Goal: Task Accomplishment & Management: Use online tool/utility

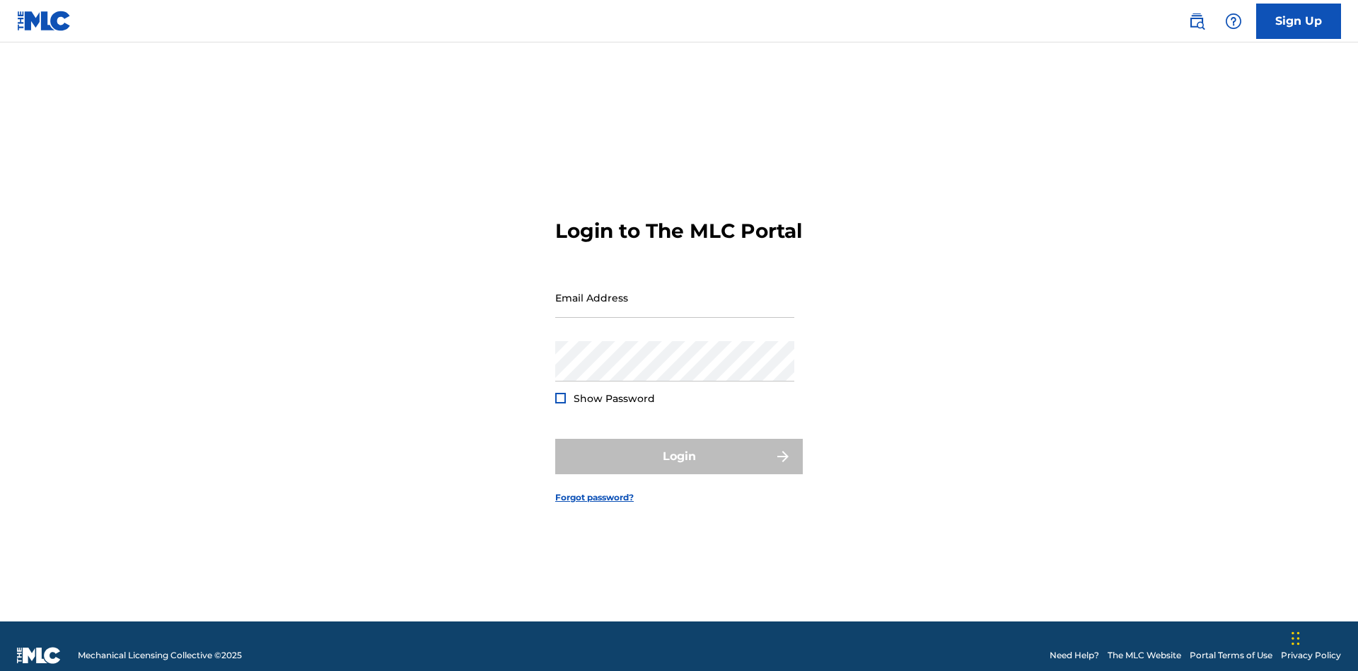
scroll to position [18, 0]
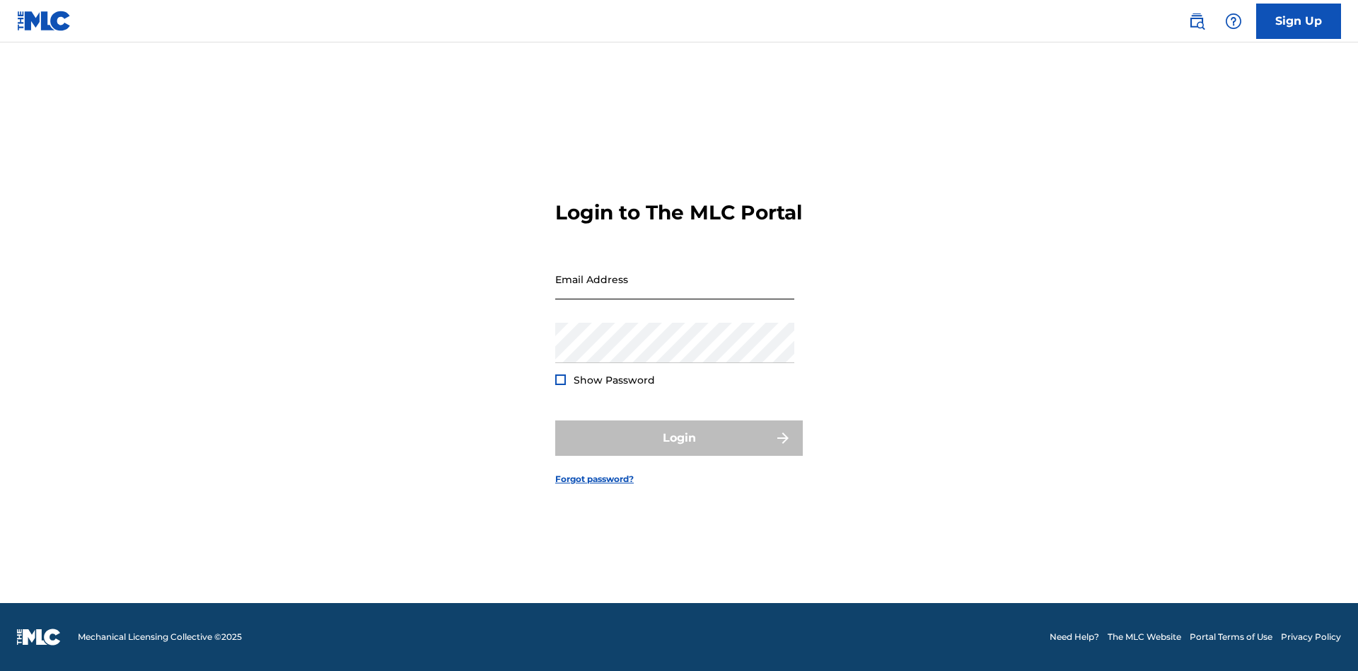
click at [675, 291] on input "Email Address" at bounding box center [674, 279] width 239 height 40
type input "[EMAIL_ADDRESS][DOMAIN_NAME]"
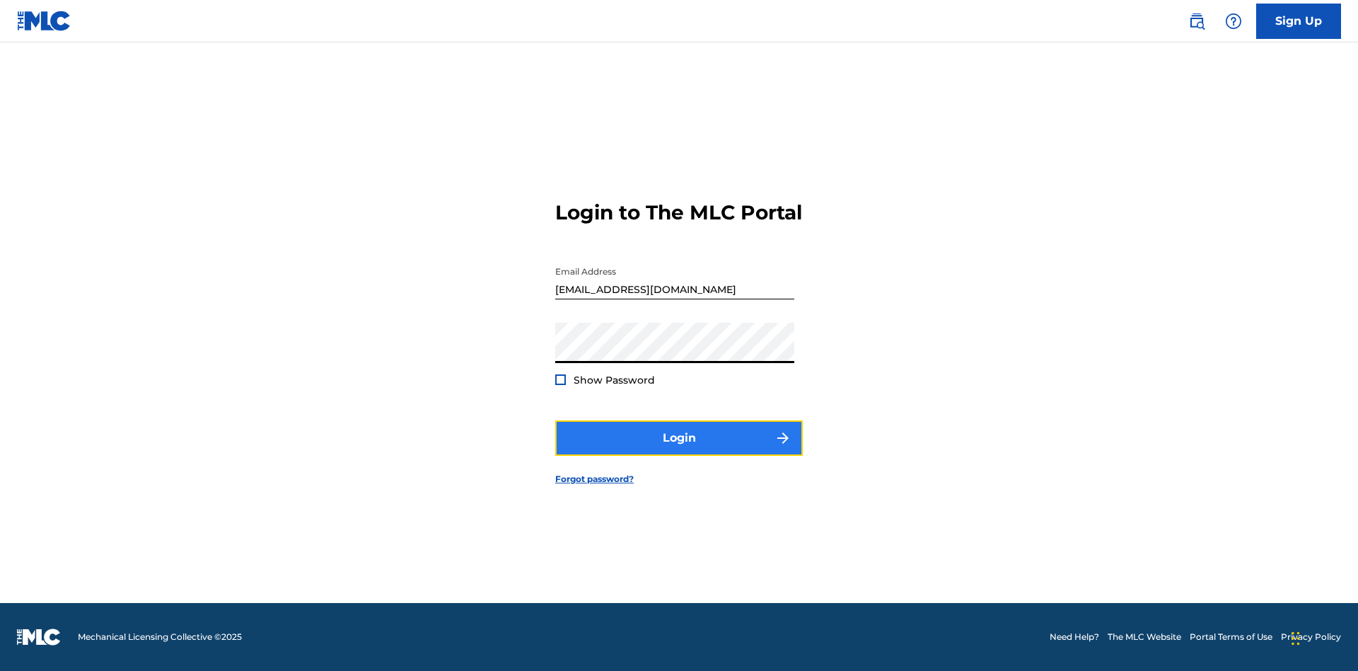
click at [679, 450] on button "Login" at bounding box center [679, 437] width 248 height 35
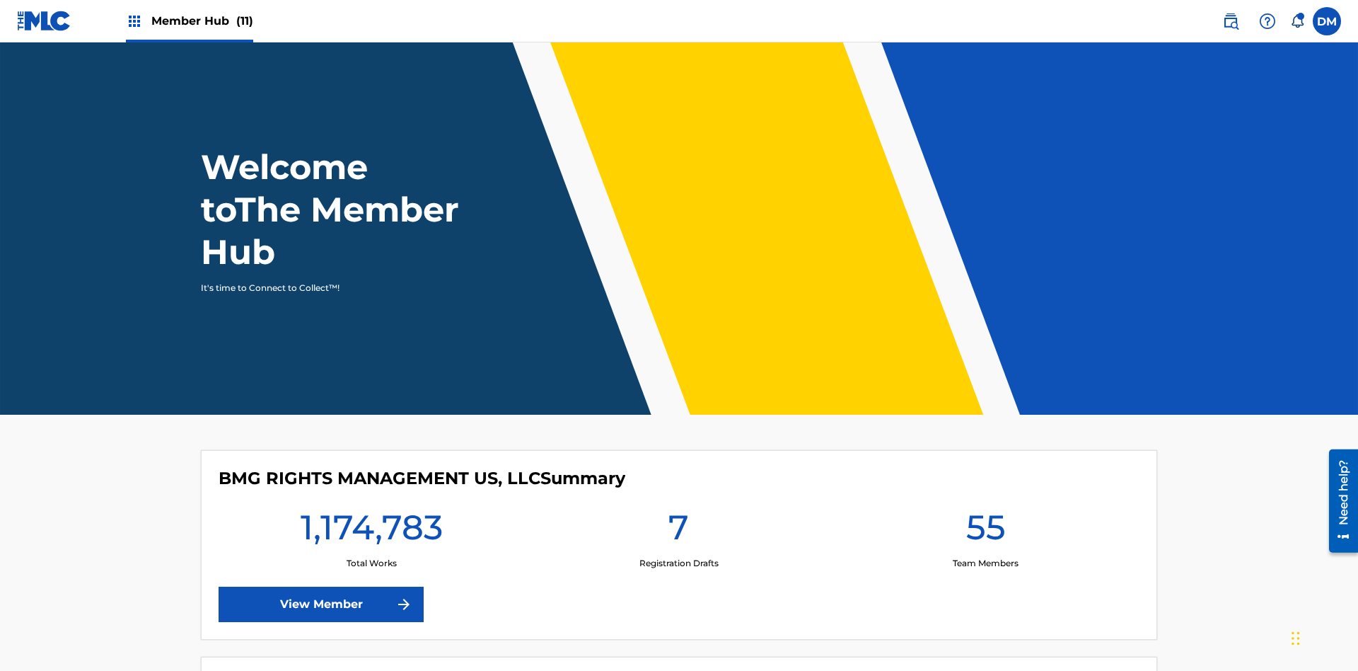
click at [189, 21] on span "Member Hub (11)" at bounding box center [202, 21] width 102 height 16
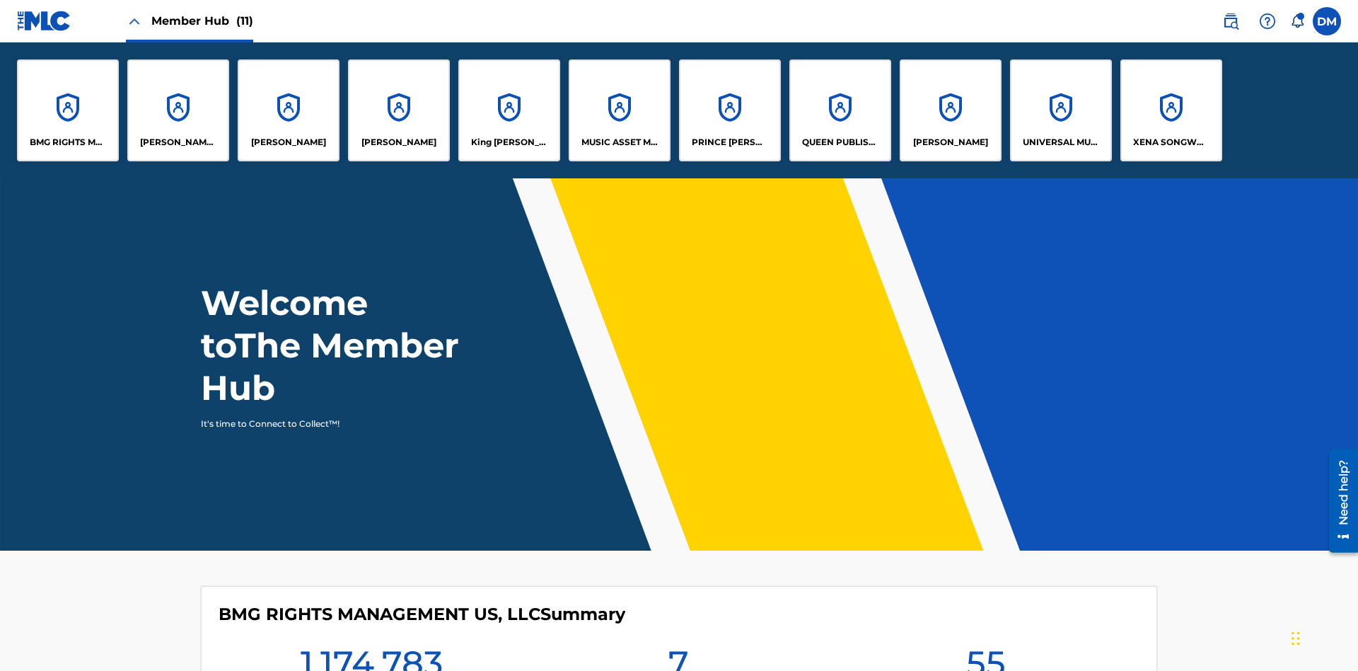
scroll to position [51, 0]
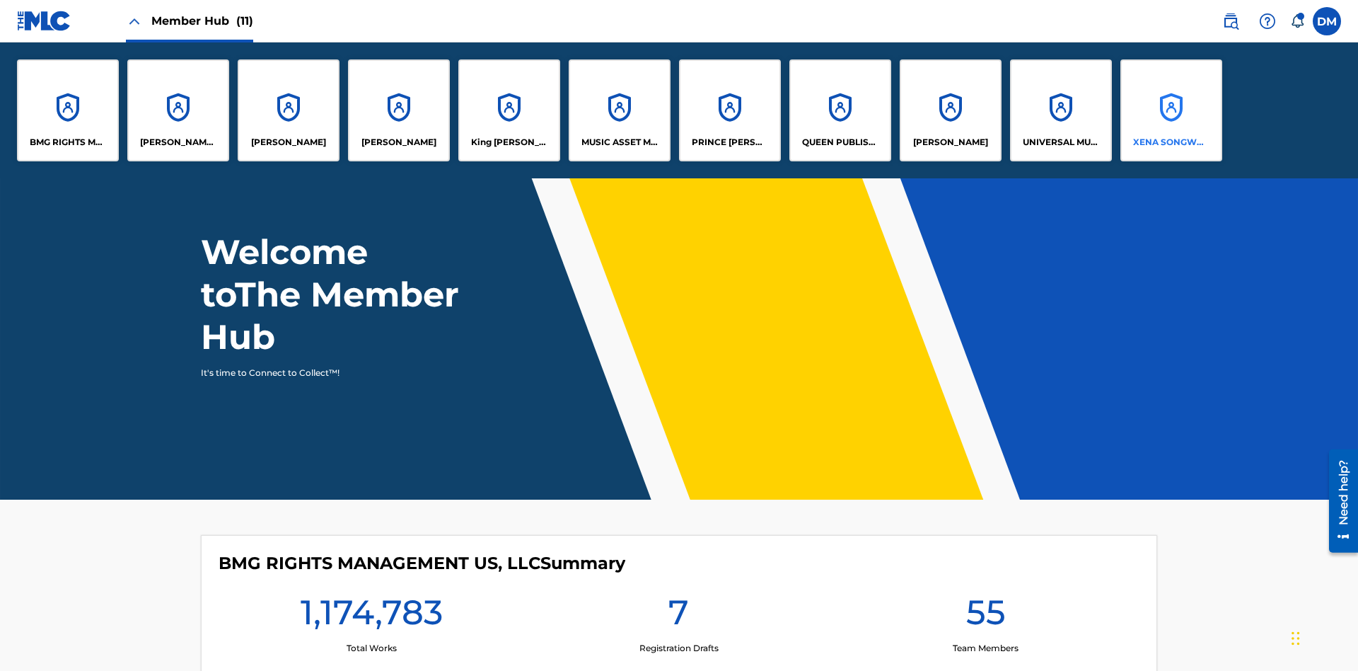
click at [1171, 142] on p "XENA SONGWRITER" at bounding box center [1171, 142] width 77 height 13
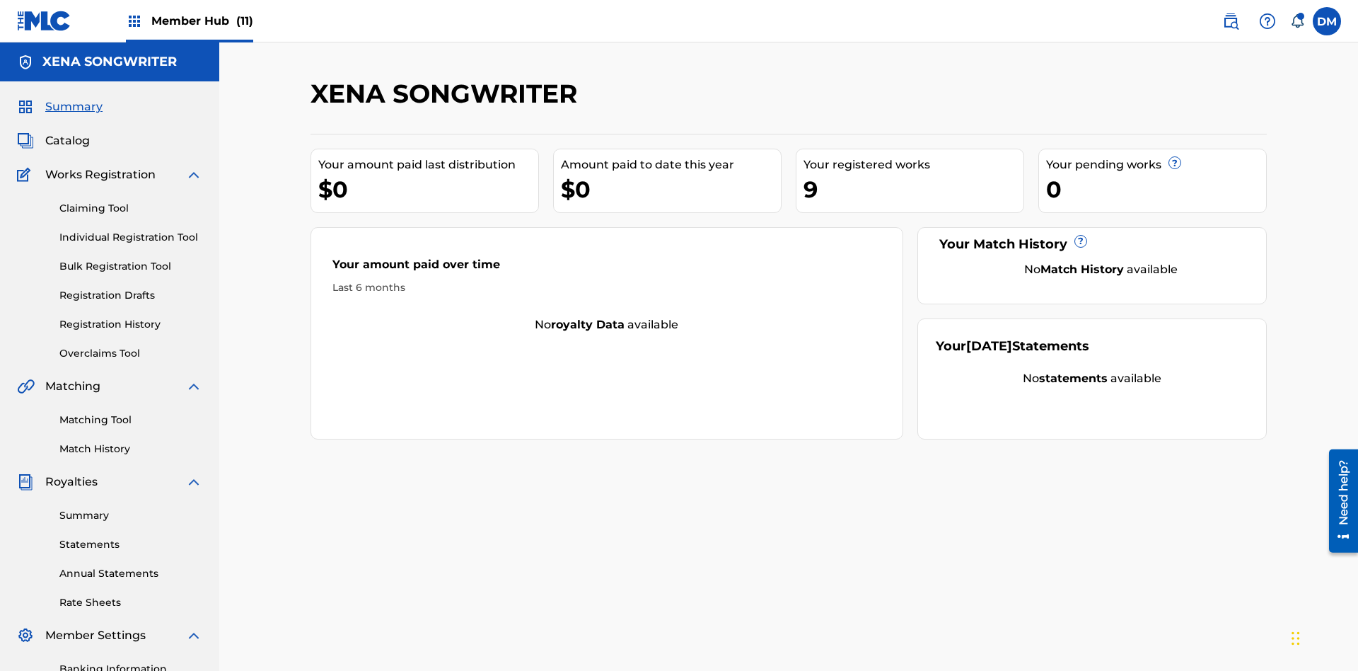
scroll to position [207, 0]
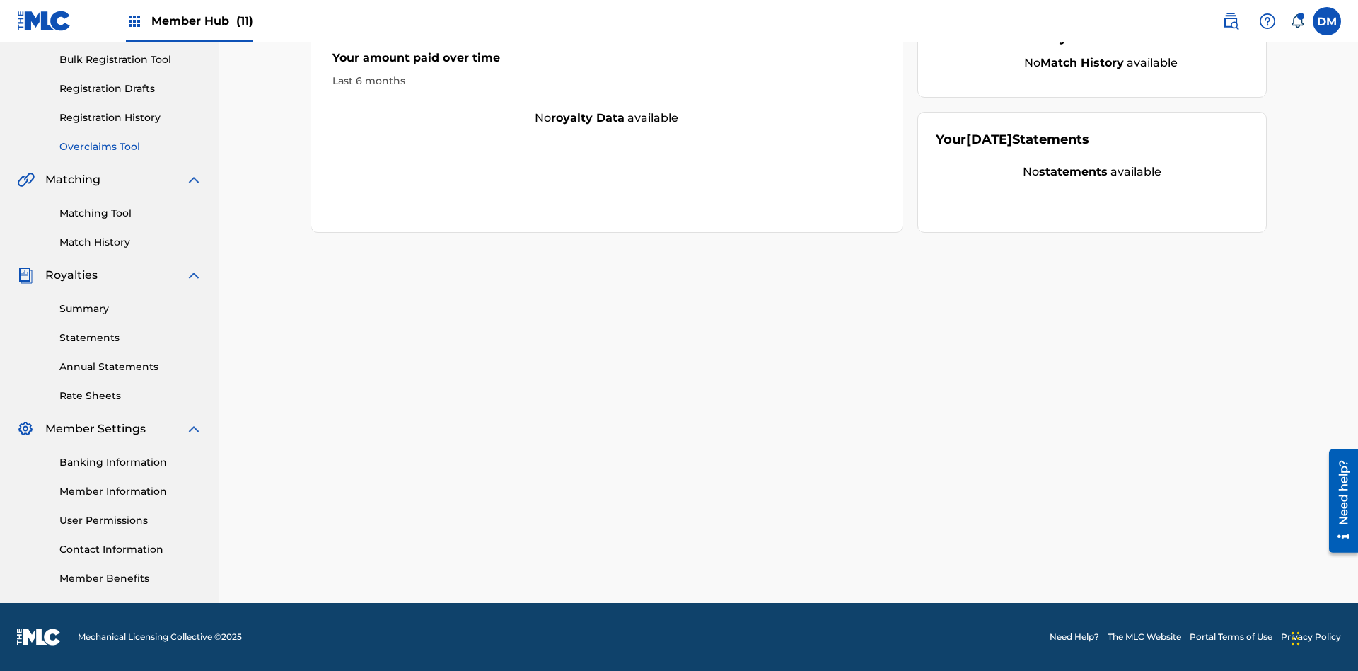
click at [131, 146] on link "Overclaims Tool" at bounding box center [130, 146] width 143 height 15
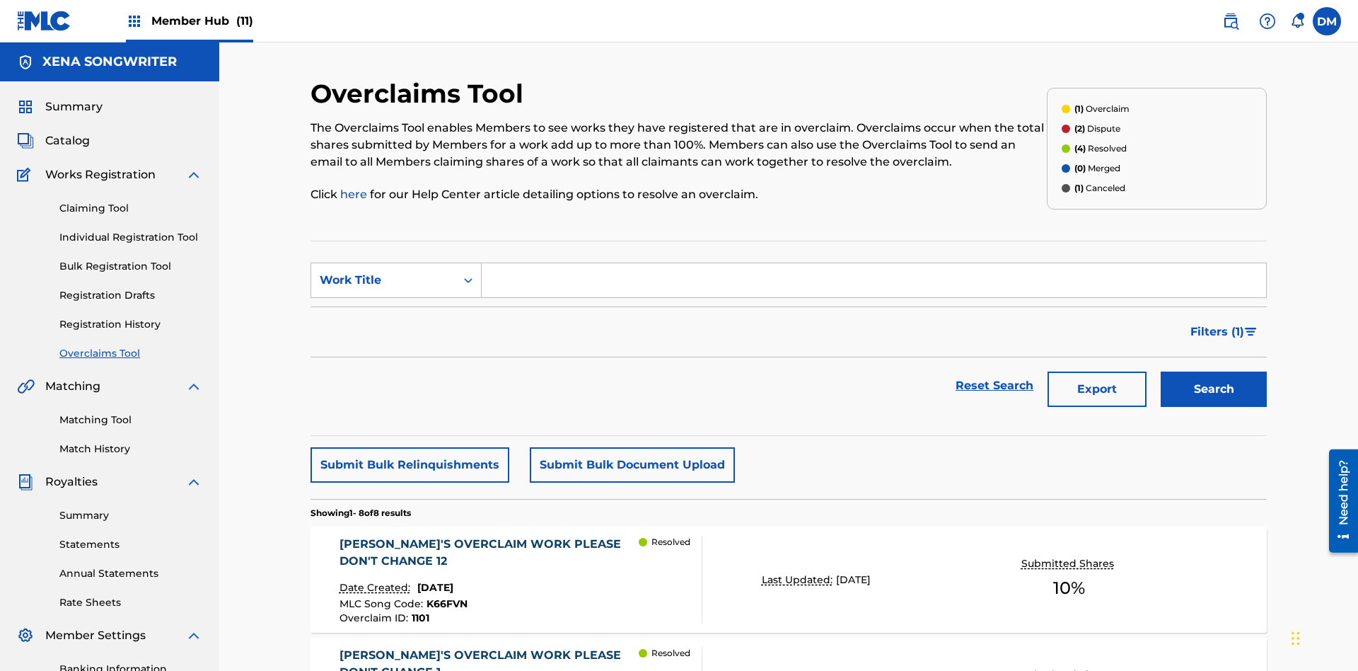
scroll to position [182, 0]
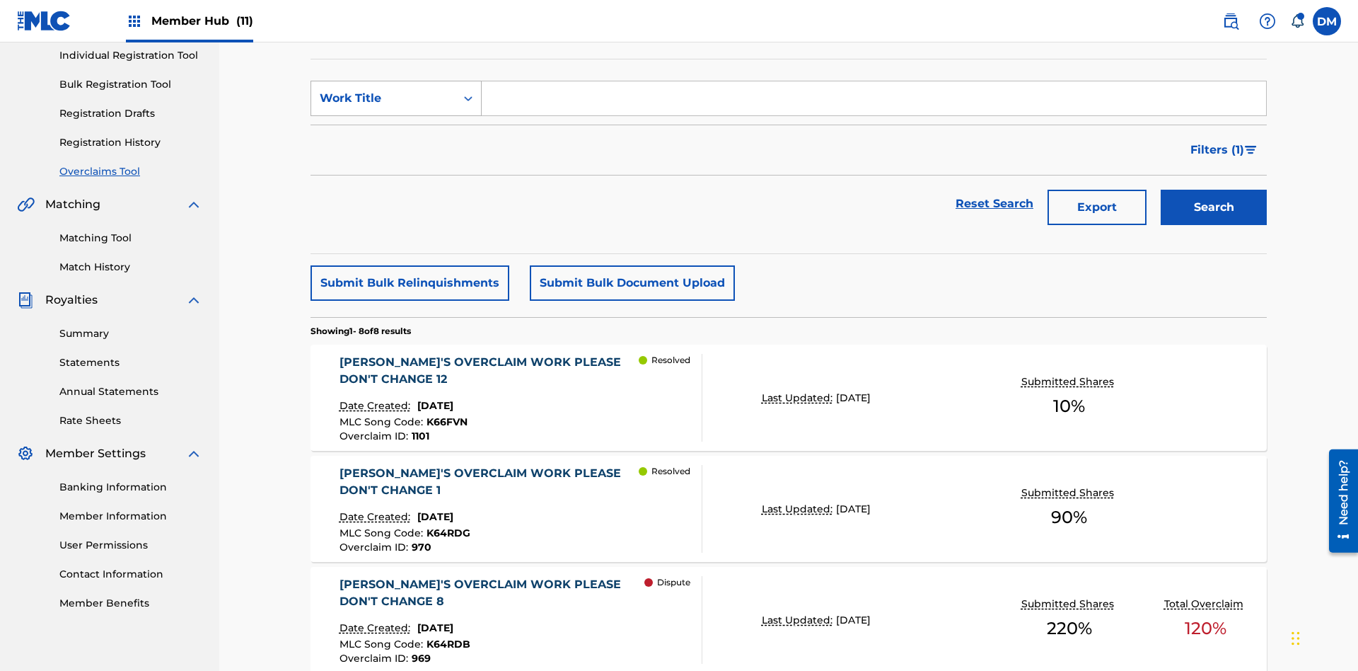
click at [383, 98] on div "Work Title" at bounding box center [383, 98] width 127 height 17
click at [396, 204] on div "Work Title" at bounding box center [396, 204] width 170 height 35
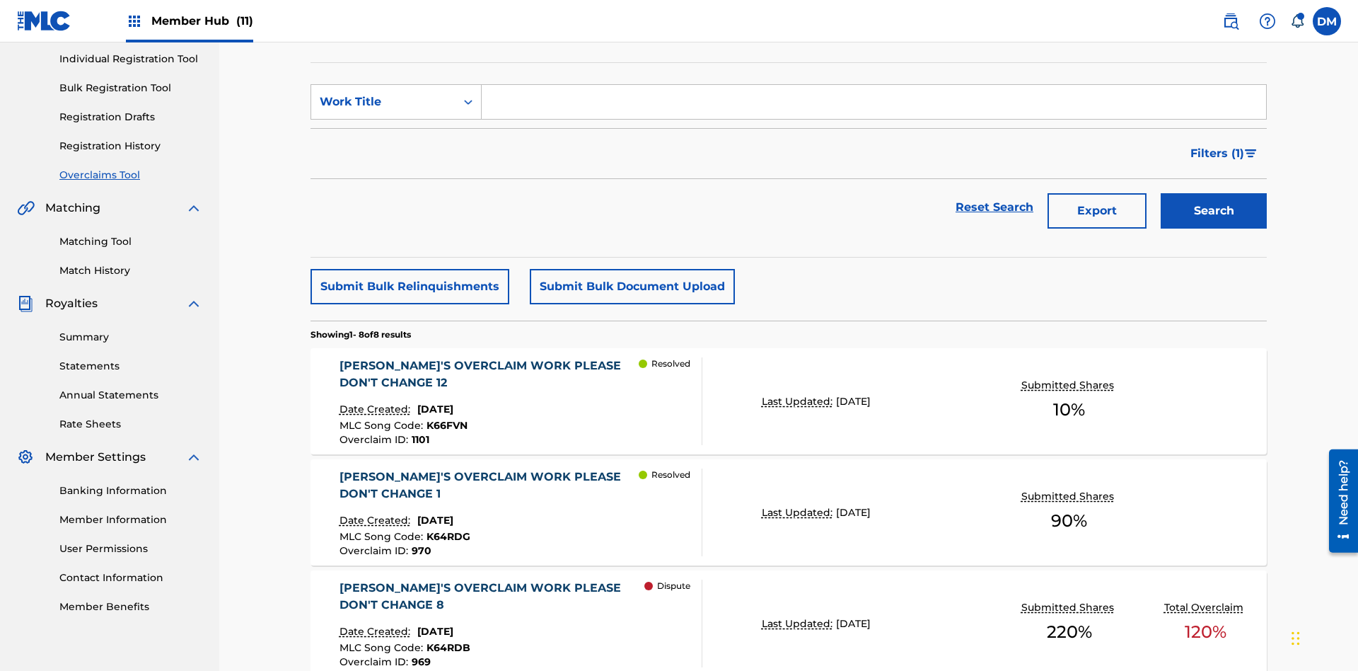
click at [874, 102] on input "Search Form" at bounding box center [874, 102] width 784 height 34
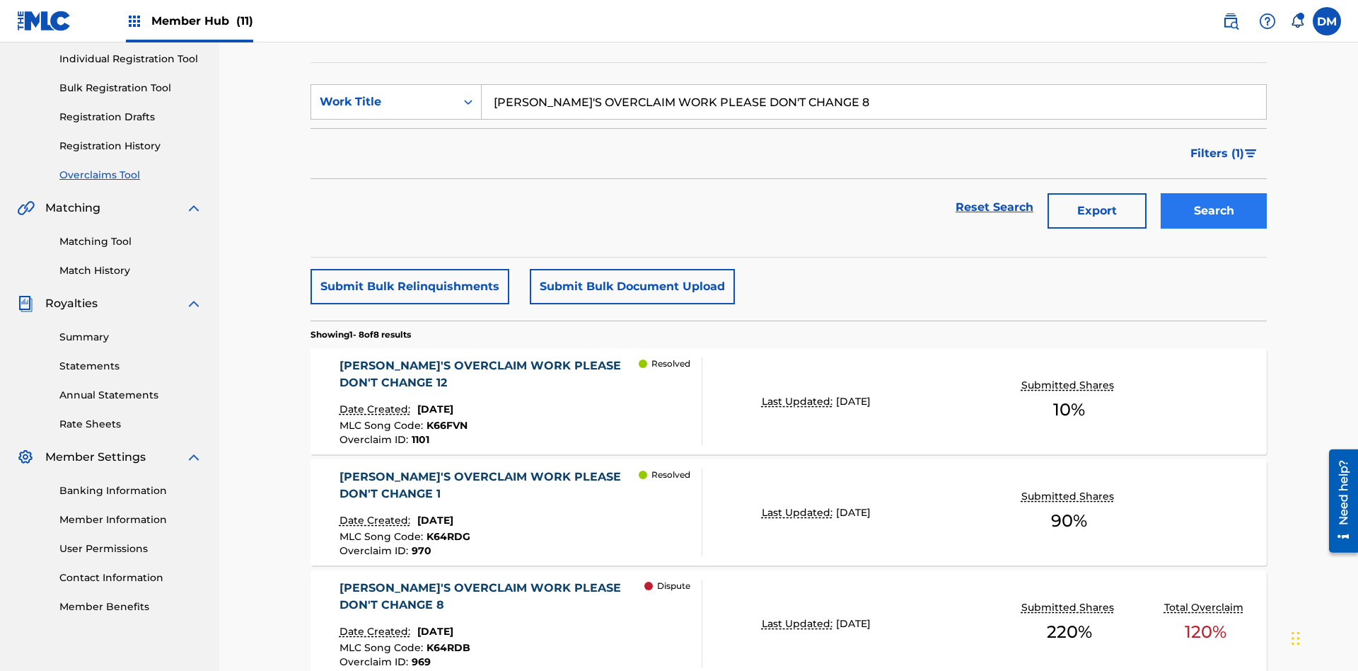
type input "[PERSON_NAME]'S OVERCLAIM WORK PLEASE DON'T CHANGE 8"
click at [1214, 193] on button "Search" at bounding box center [1214, 210] width 106 height 35
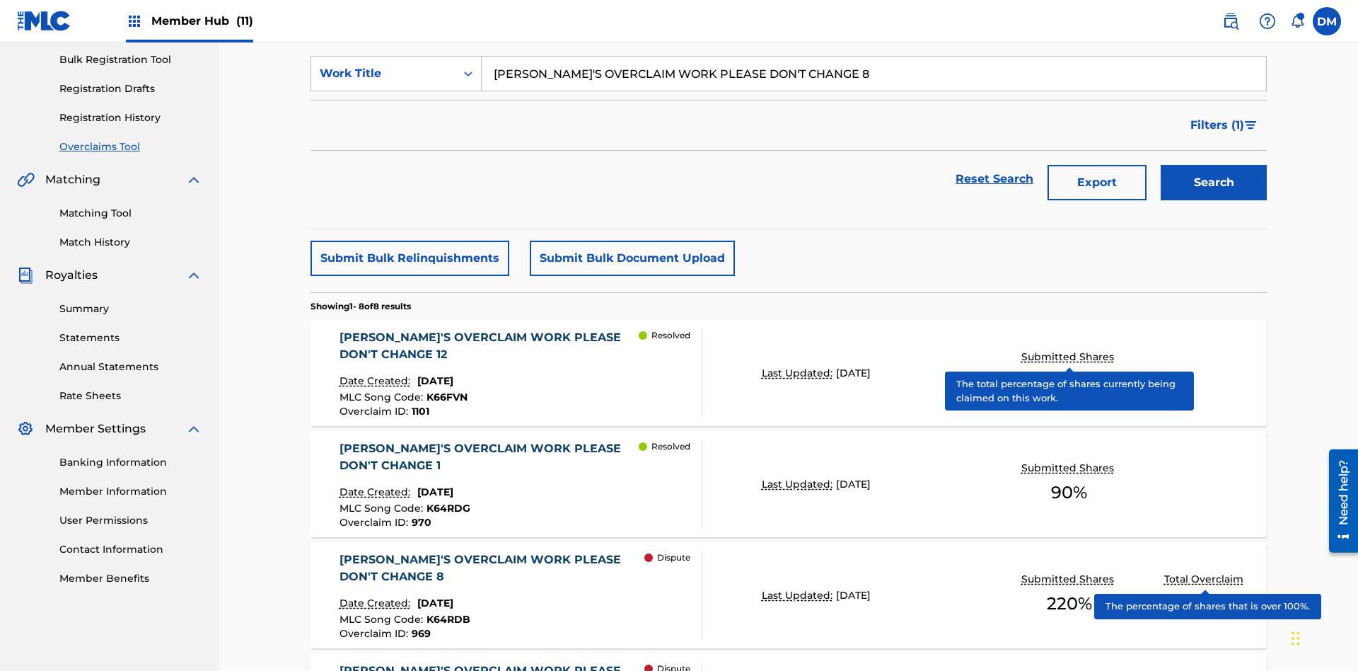
click at [446, 613] on span "K64RDB" at bounding box center [449, 619] width 44 height 13
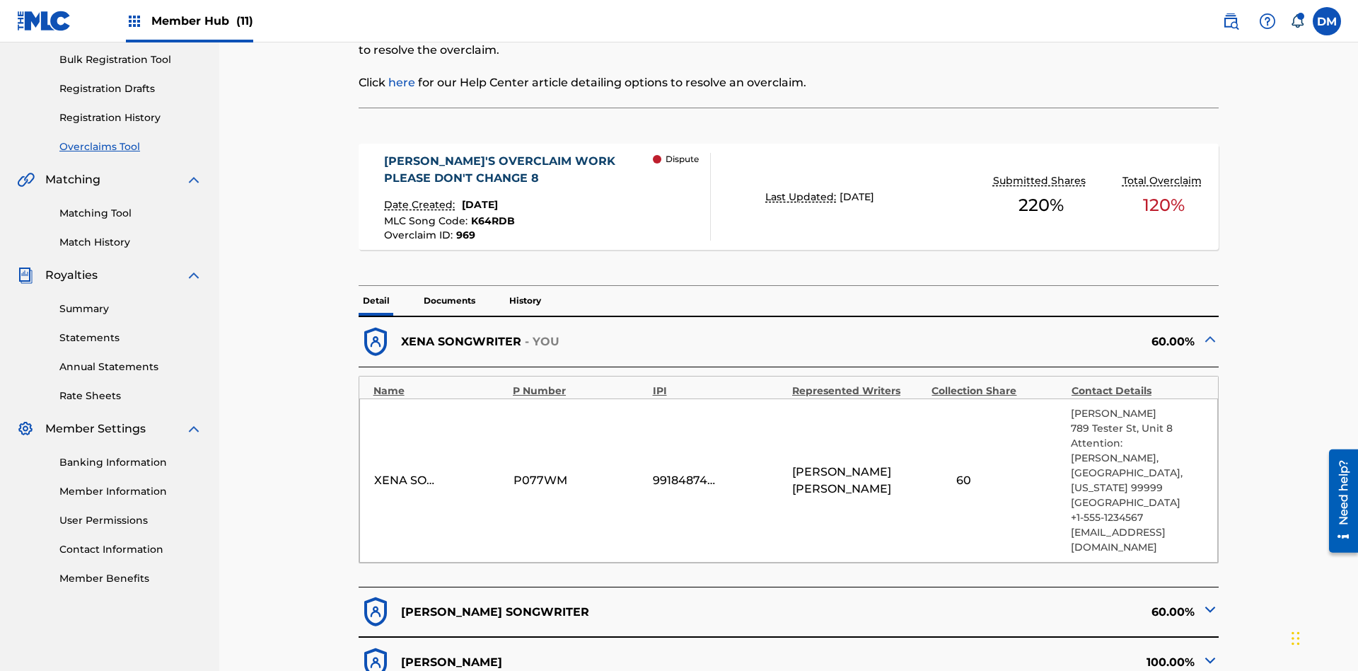
scroll to position [295, 0]
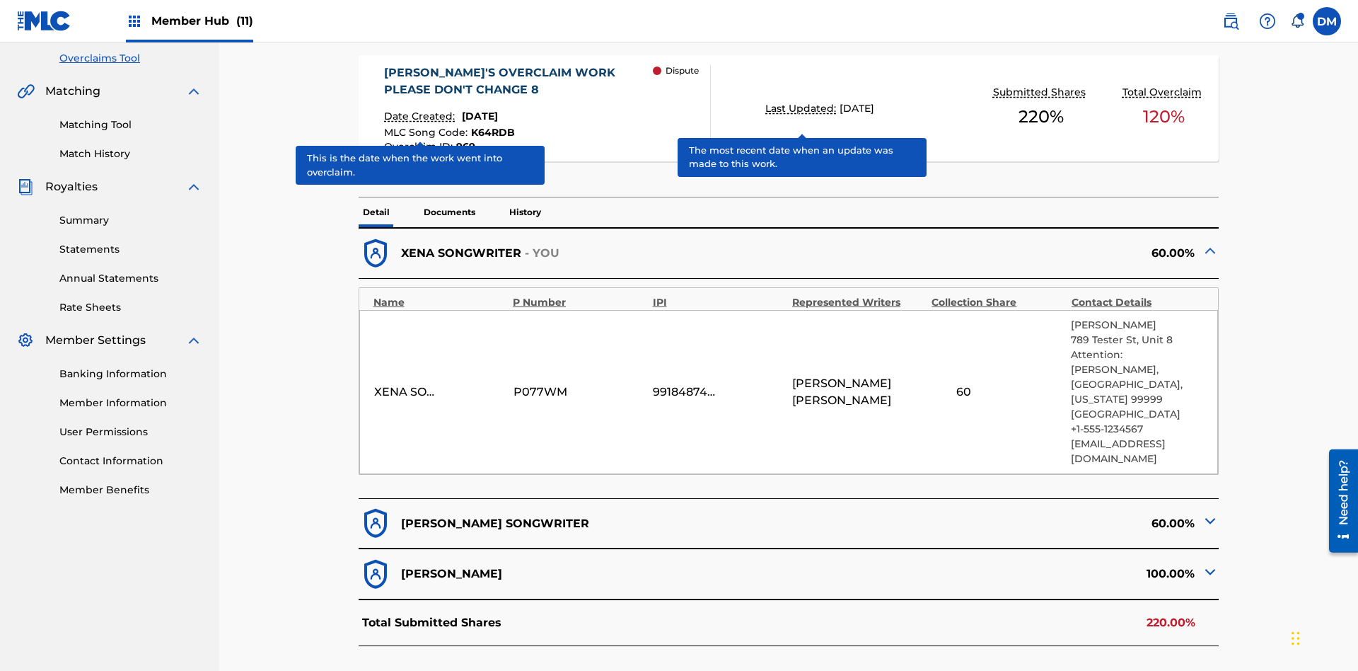
click at [491, 126] on span "K64RDB" at bounding box center [493, 132] width 44 height 13
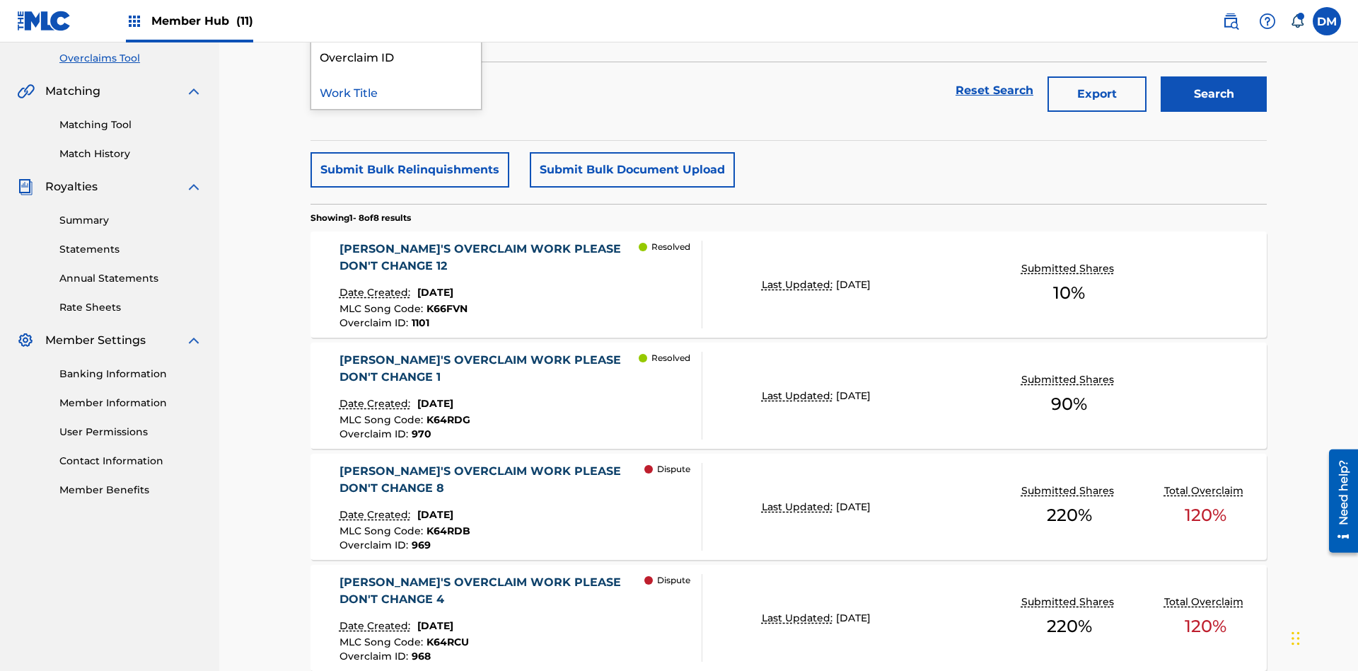
click at [396, 74] on div "Overclaim ID" at bounding box center [396, 55] width 170 height 35
type input "969"
click at [1214, 103] on button "Search" at bounding box center [1214, 93] width 106 height 35
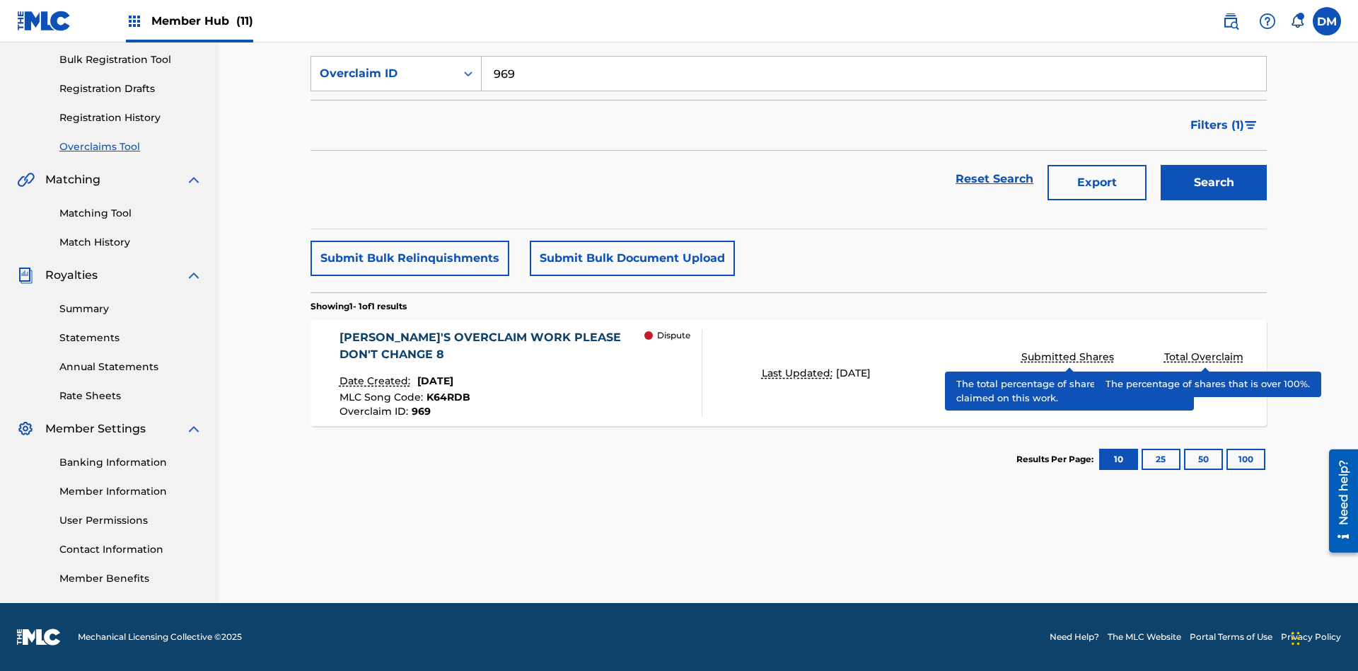
click at [446, 397] on span "K64RDB" at bounding box center [449, 396] width 44 height 13
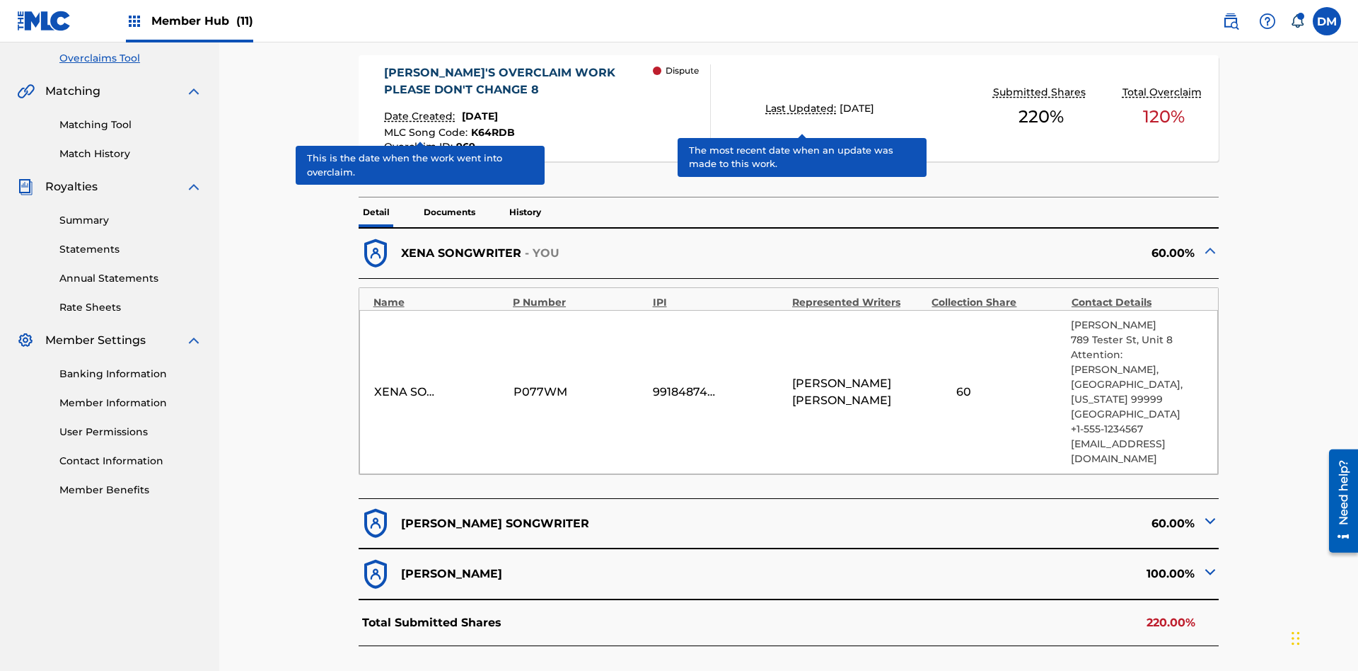
click at [491, 126] on span "K64RDB" at bounding box center [493, 132] width 44 height 13
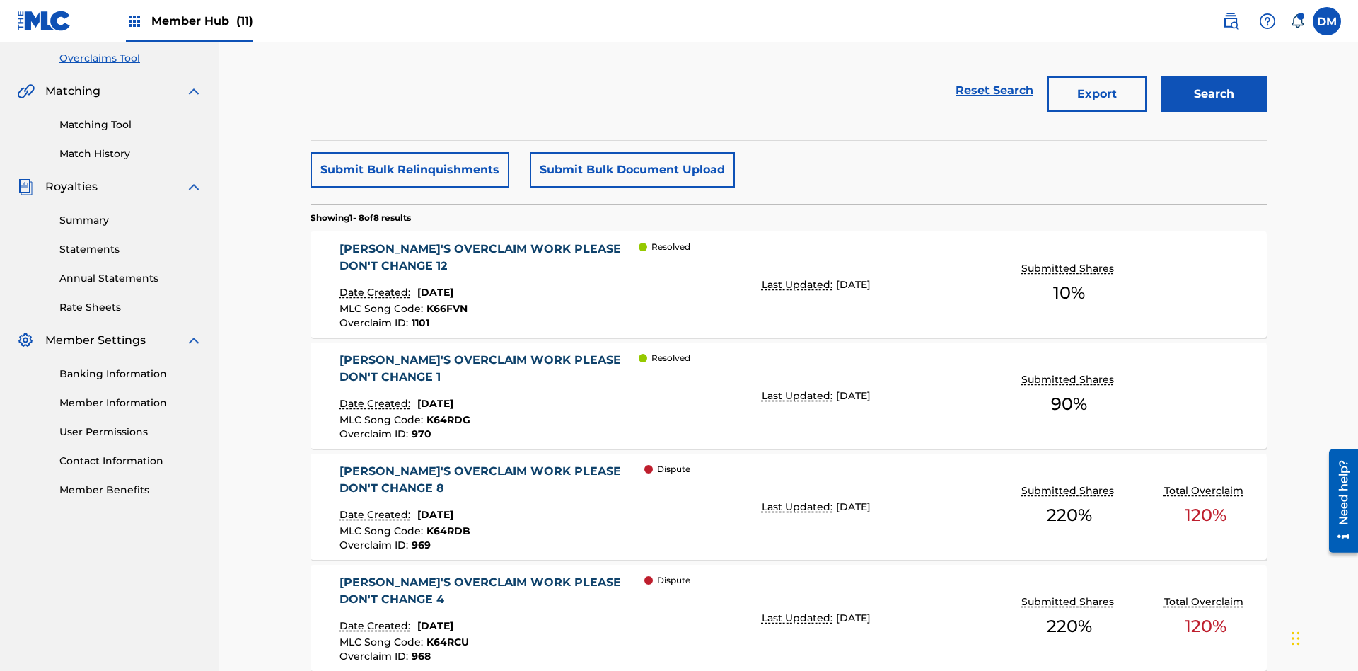
type input "K64RDB"
click at [1214, 103] on button "Search" at bounding box center [1214, 93] width 106 height 35
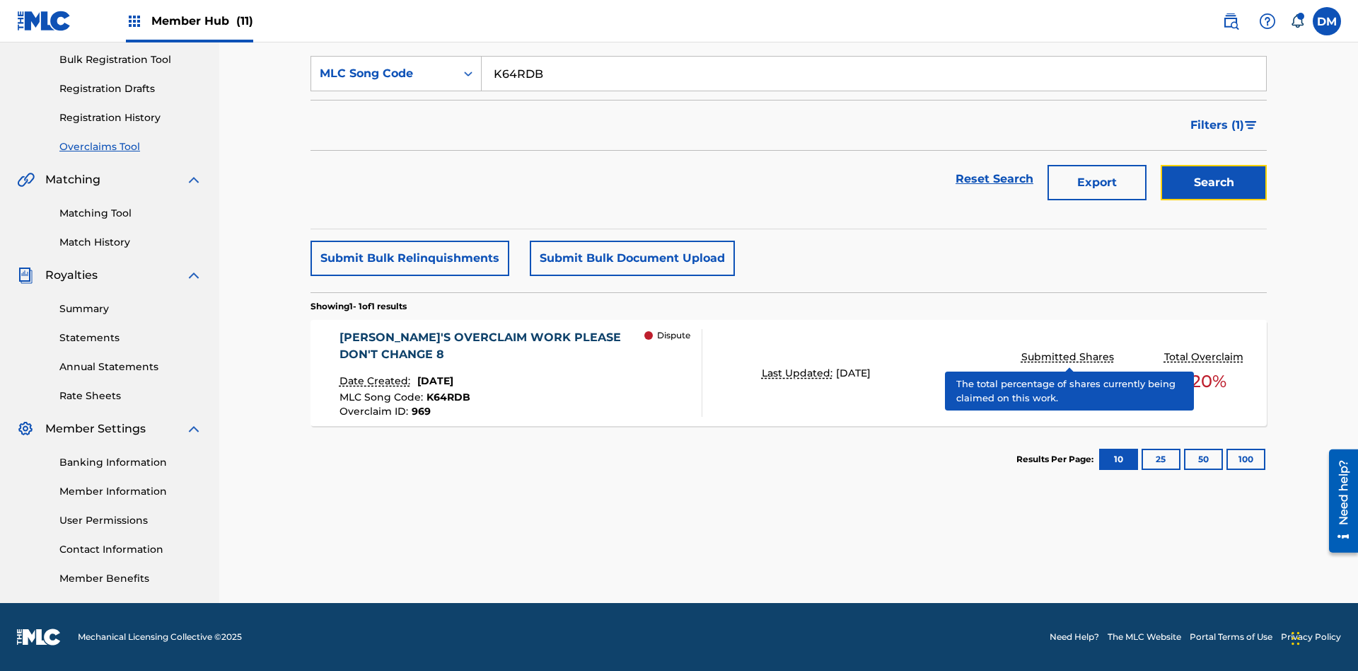
scroll to position [207, 0]
click at [446, 397] on span "K64RDB" at bounding box center [449, 396] width 44 height 13
